Goal: Find specific page/section: Find specific page/section

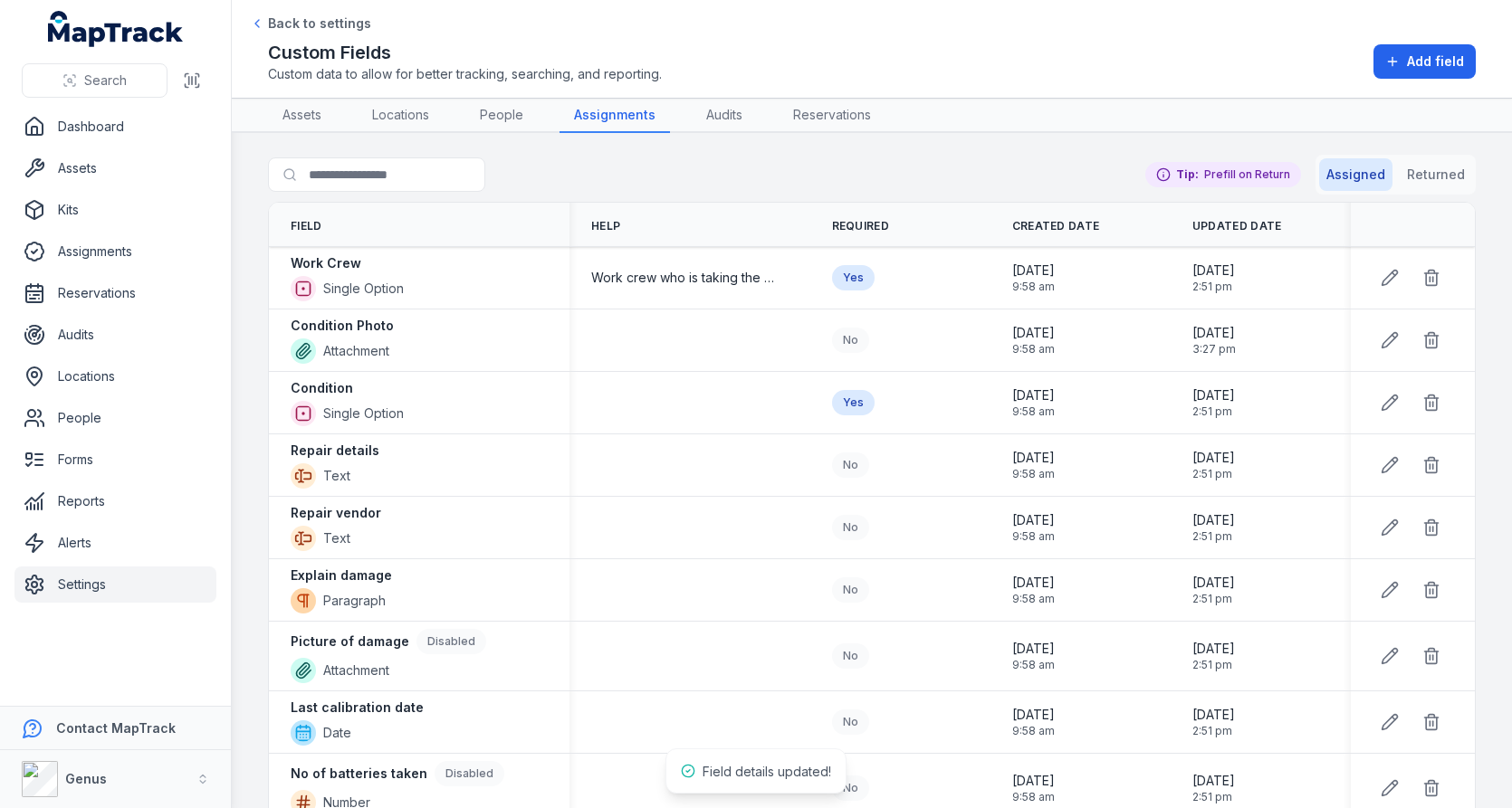
click at [692, 275] on span "Work crew who is taking the asset" at bounding box center [685, 278] width 188 height 18
click at [695, 382] on td at bounding box center [690, 403] width 241 height 63
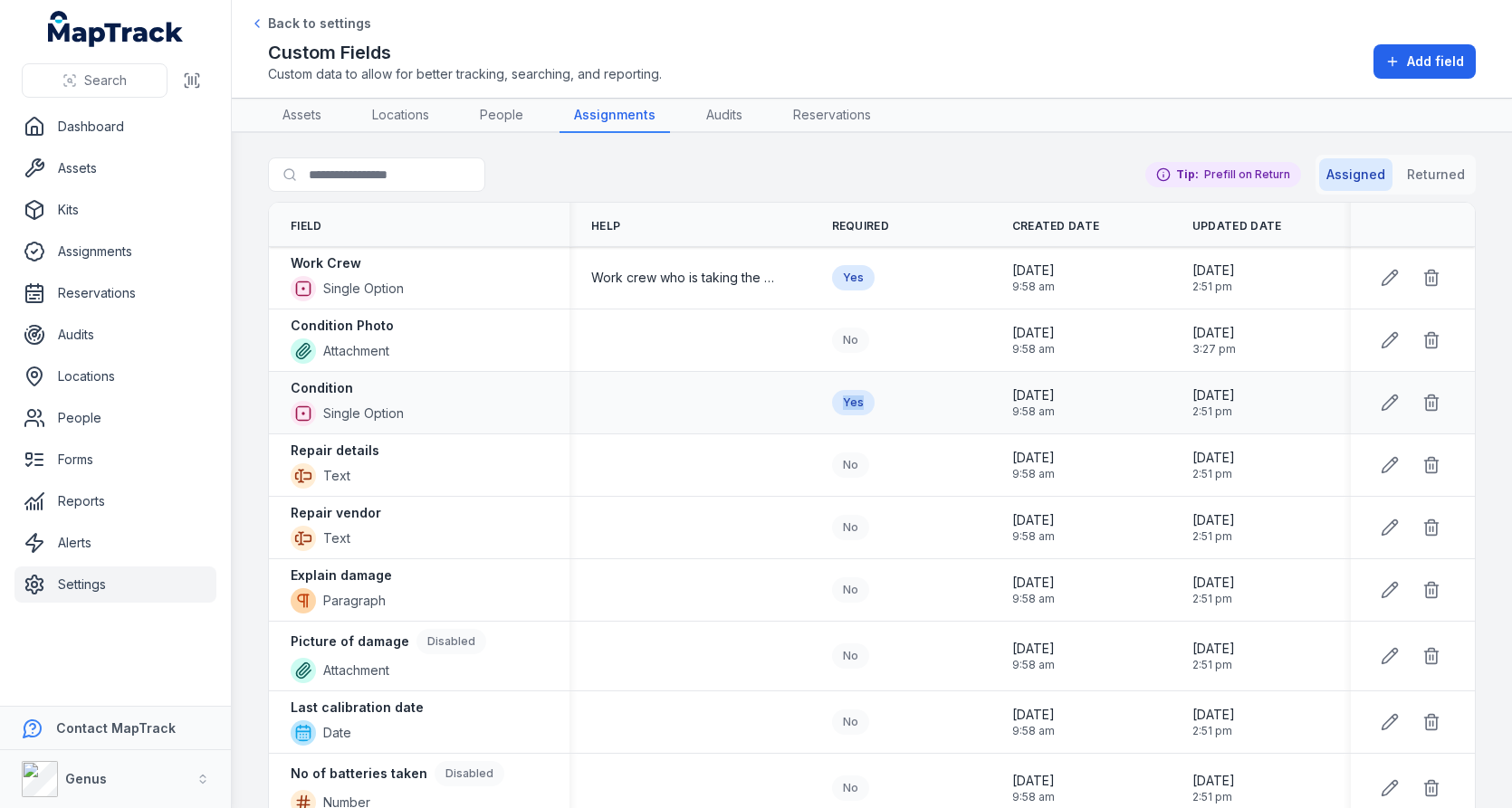
click at [683, 369] on div at bounding box center [683, 369] width 0 height 0
click at [636, 396] on div at bounding box center [690, 403] width 241 height 15
click at [382, 384] on div "Condition" at bounding box center [348, 389] width 114 height 18
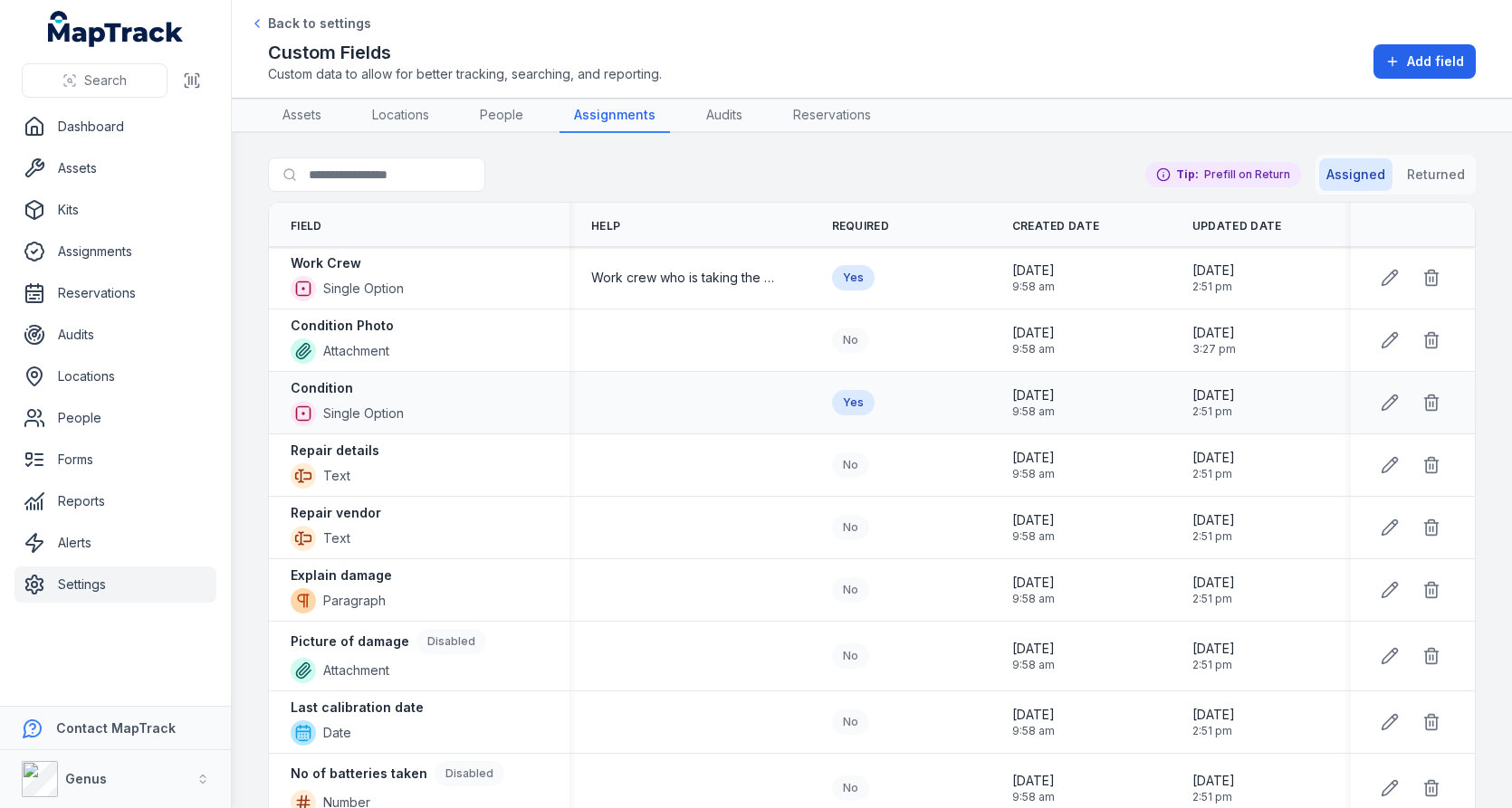
click at [611, 401] on div at bounding box center [690, 403] width 241 height 15
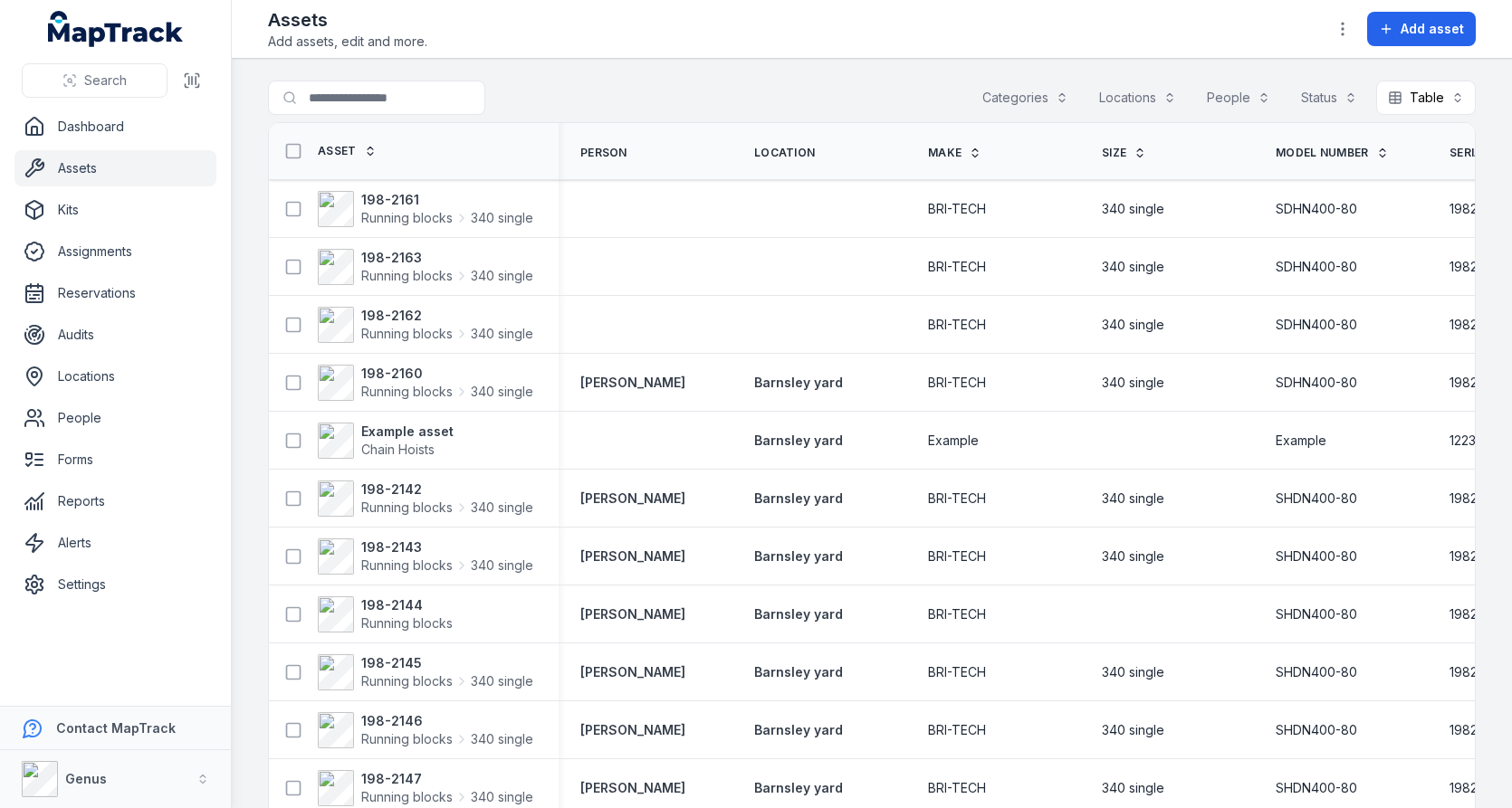
click at [1047, 92] on button "Categories" at bounding box center [1026, 98] width 110 height 35
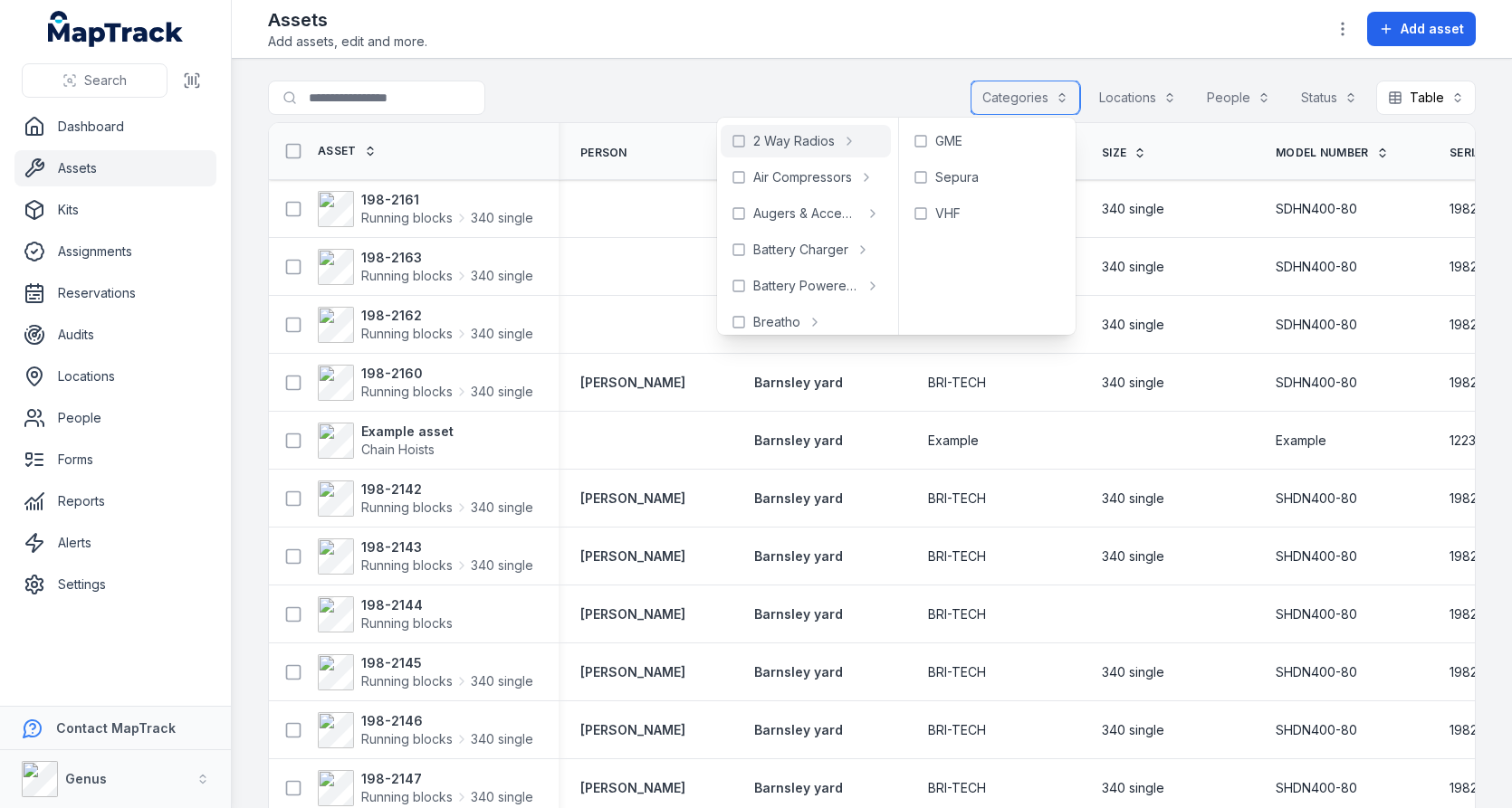
click at [1167, 97] on button "Locations" at bounding box center [1137, 98] width 101 height 35
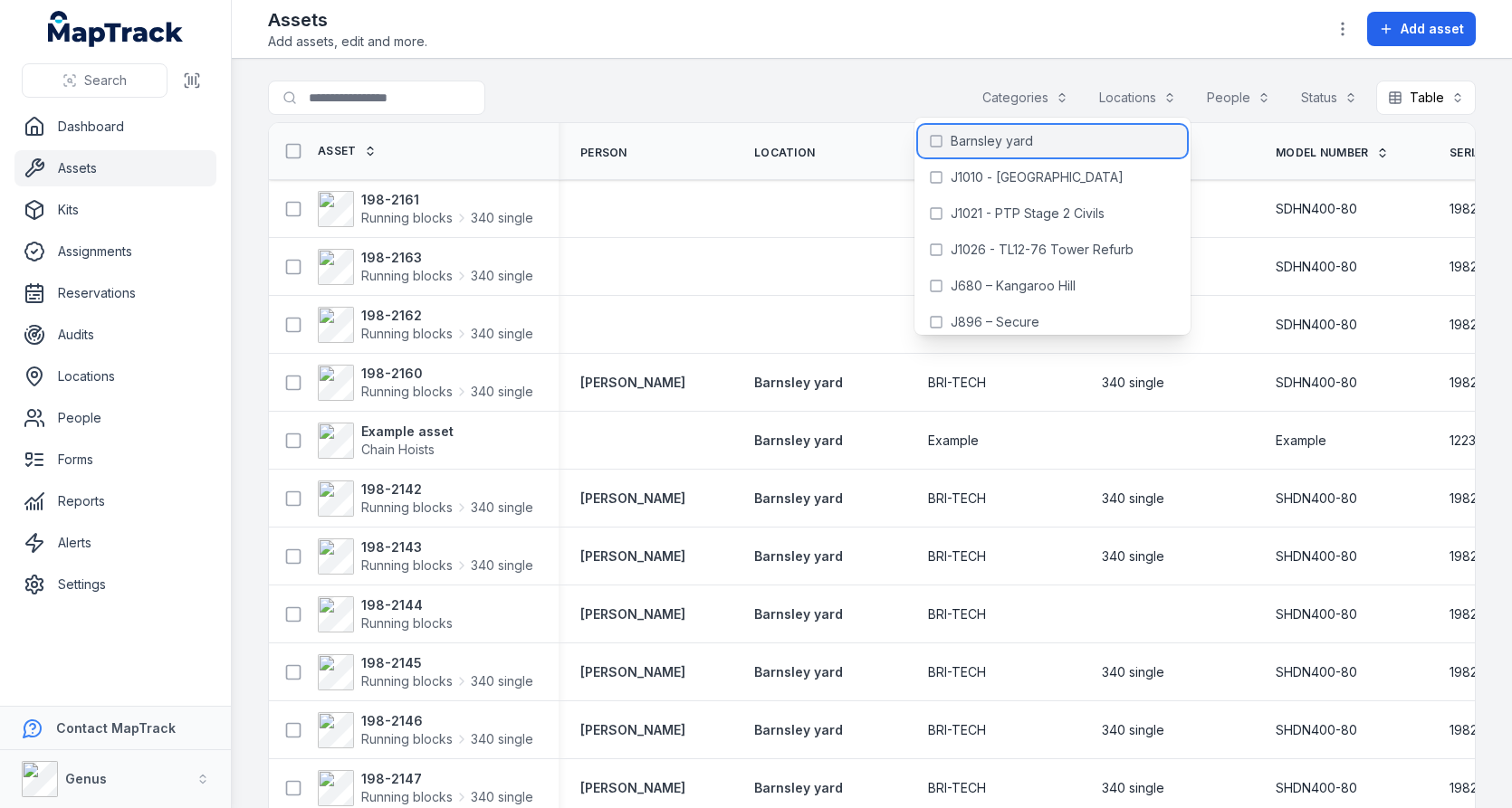
click at [1082, 142] on div "Barnsley yard" at bounding box center [1053, 140] width 269 height 33
click at [764, 74] on main "**********" at bounding box center [871, 433] width 1280 height 749
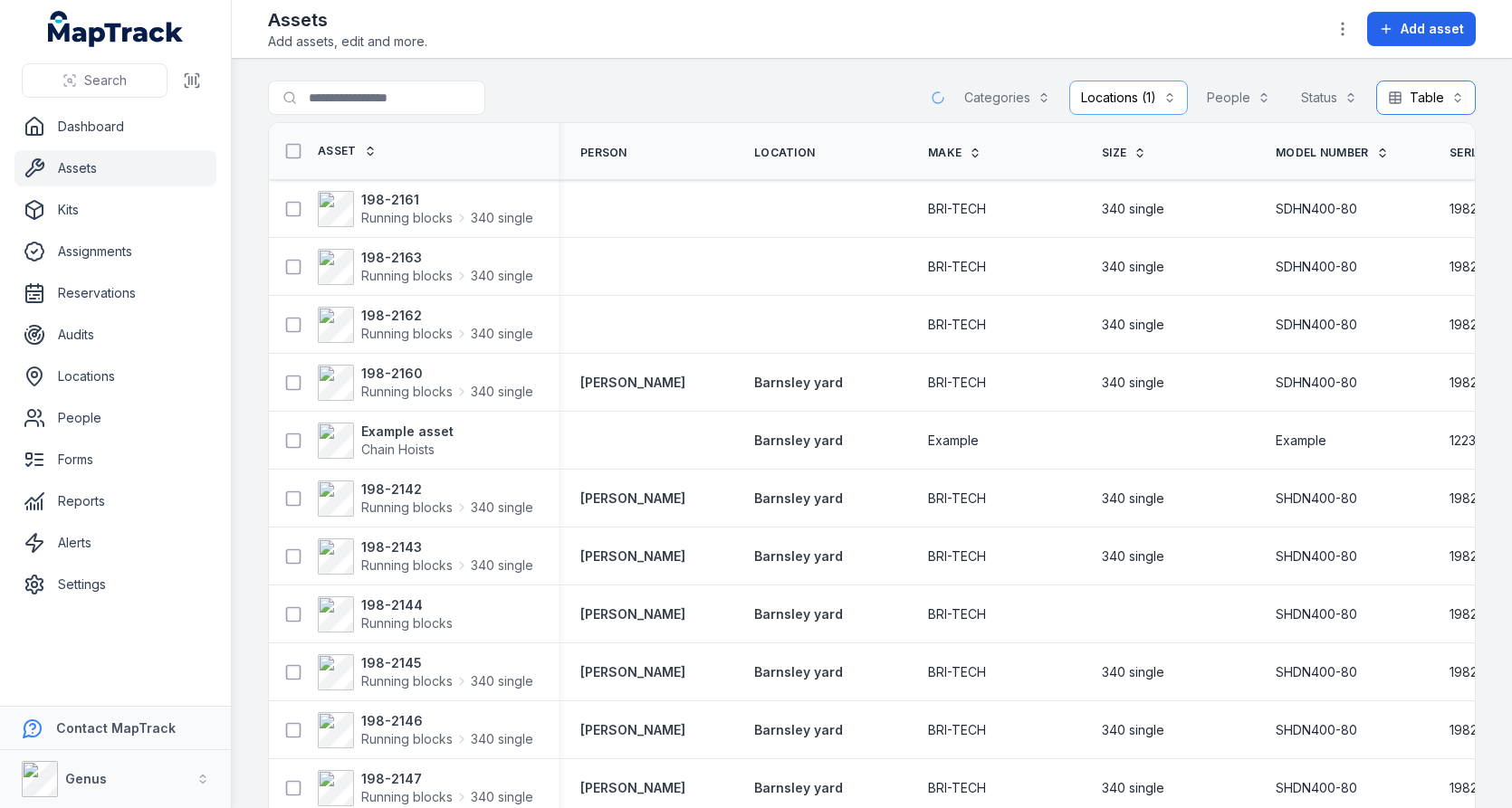
click at [1430, 100] on button "Table *****" at bounding box center [1425, 98] width 100 height 35
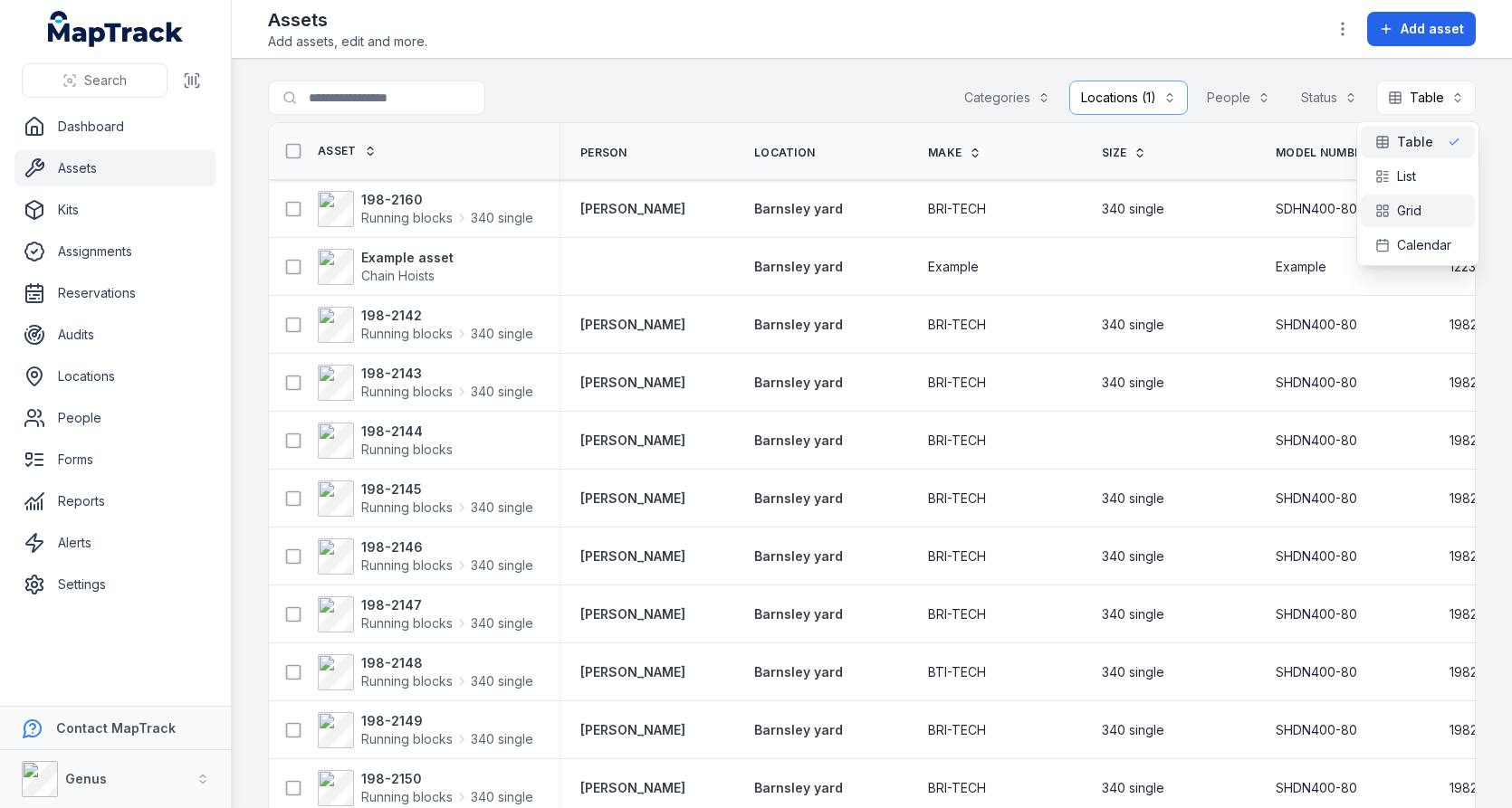
click at [1419, 212] on span "Grid" at bounding box center [1408, 211] width 25 height 18
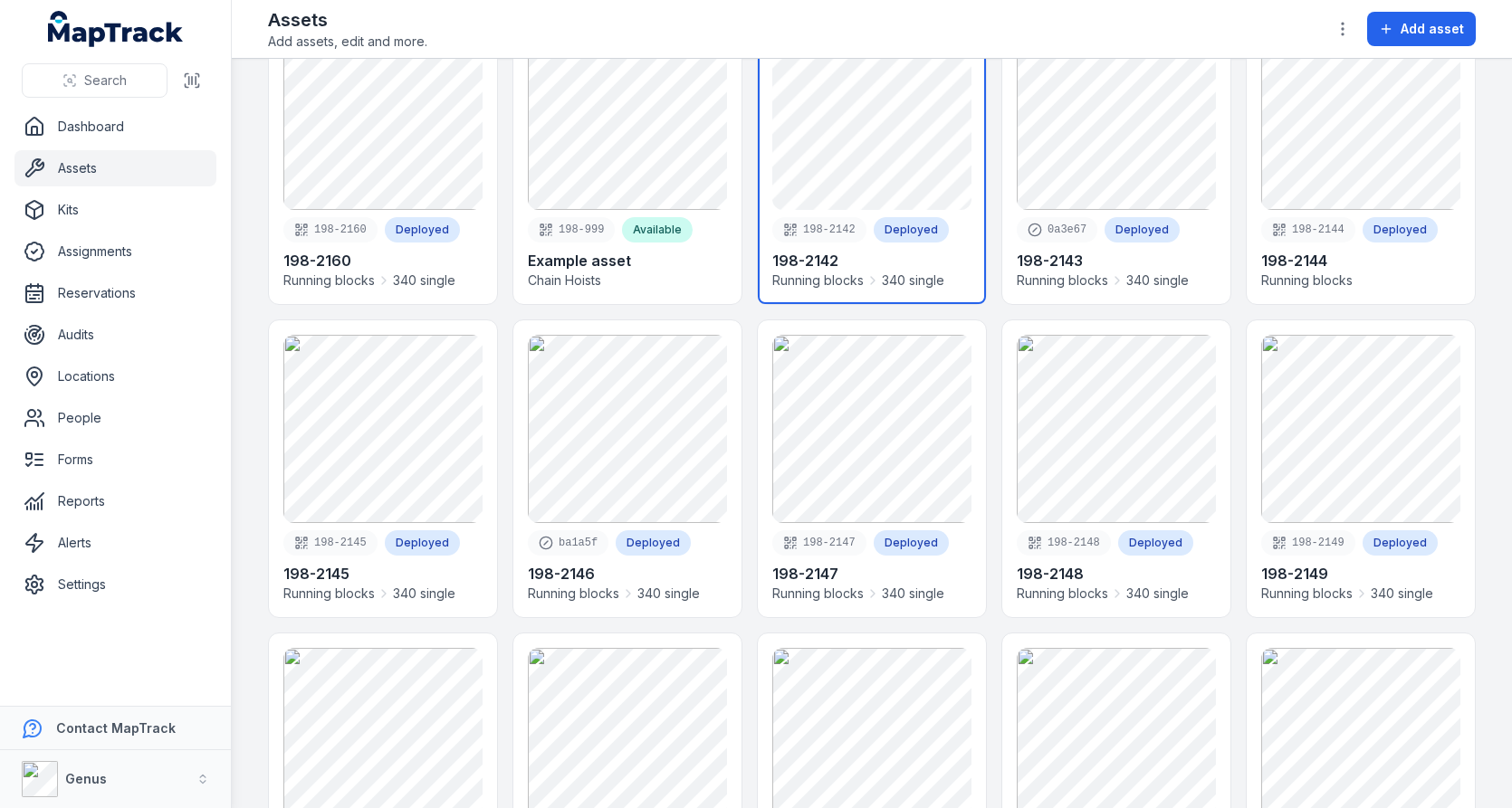
scroll to position [118, 0]
